Goal: Information Seeking & Learning: Find specific fact

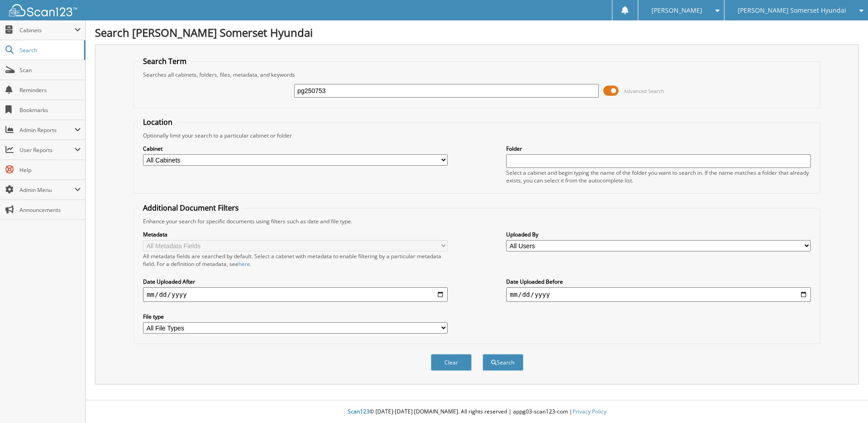
type input "pg250753"
click at [483, 354] on button "Search" at bounding box center [503, 362] width 41 height 17
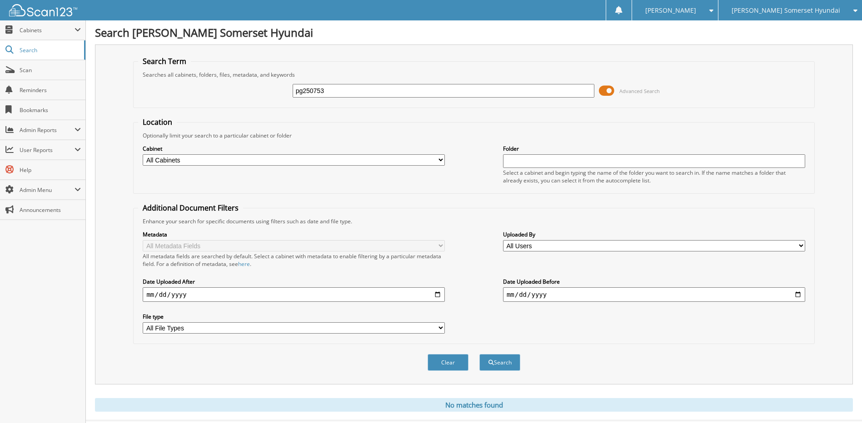
click at [771, 9] on span "[PERSON_NAME] Somerset Hyundai" at bounding box center [785, 10] width 109 height 5
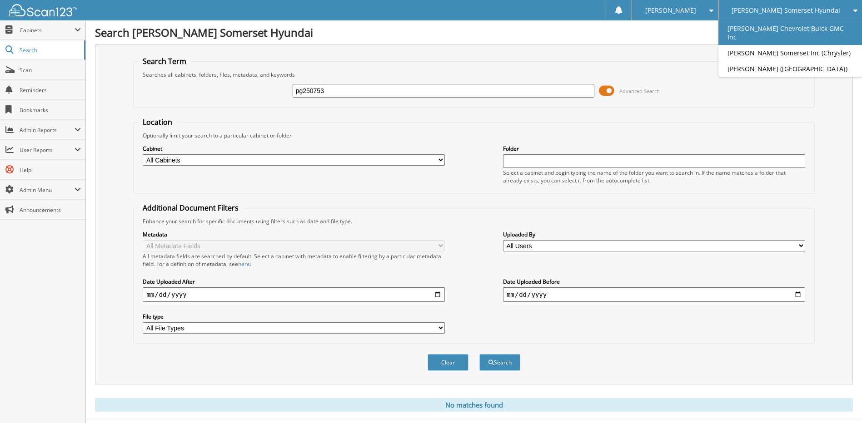
click at [787, 33] on link "[PERSON_NAME] Chevrolet Buick GMC Inc" at bounding box center [790, 32] width 144 height 25
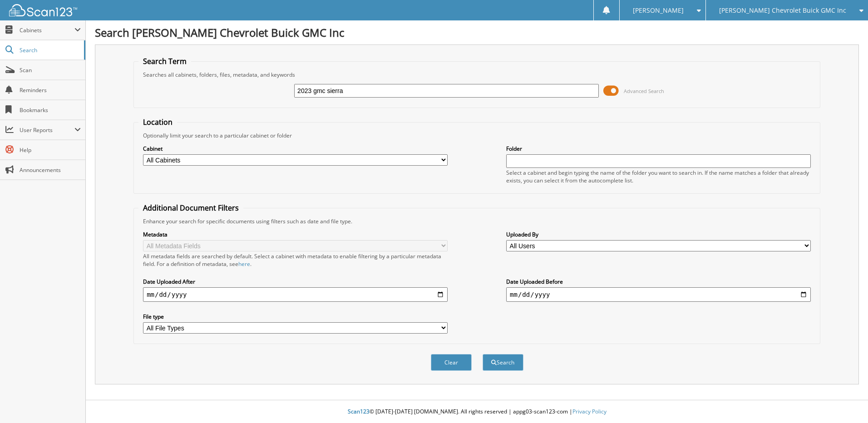
type input "2023 gmc sierra"
click at [483, 354] on button "Search" at bounding box center [503, 362] width 41 height 17
